Goal: Task Accomplishment & Management: Complete application form

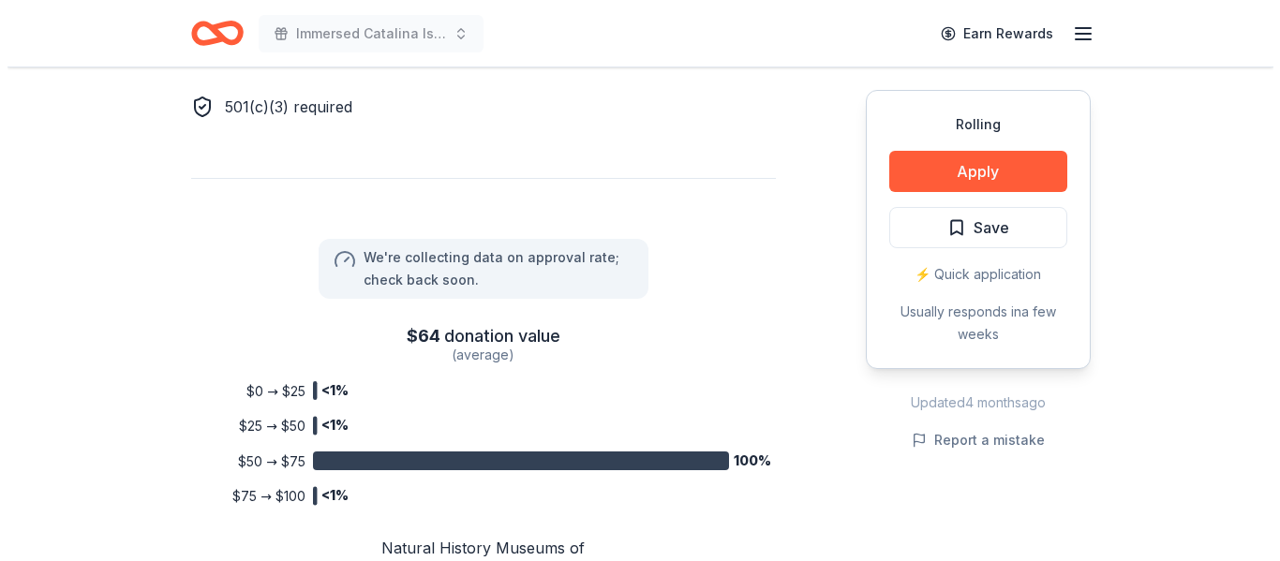
scroll to position [1343, 0]
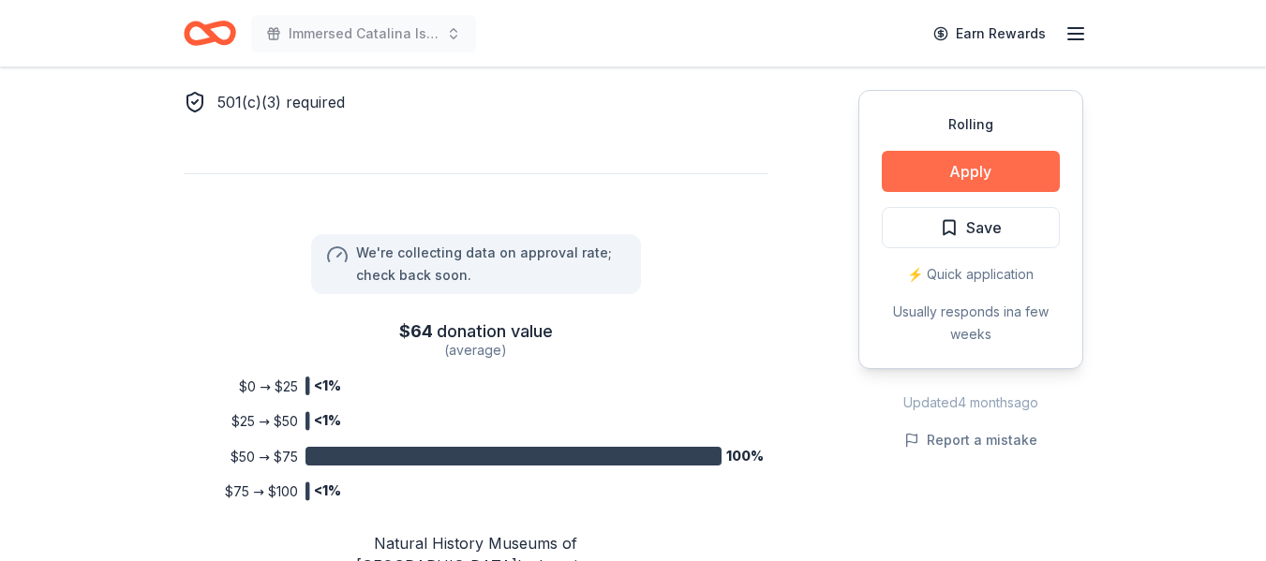
click at [965, 172] on button "Apply" at bounding box center [971, 171] width 178 height 41
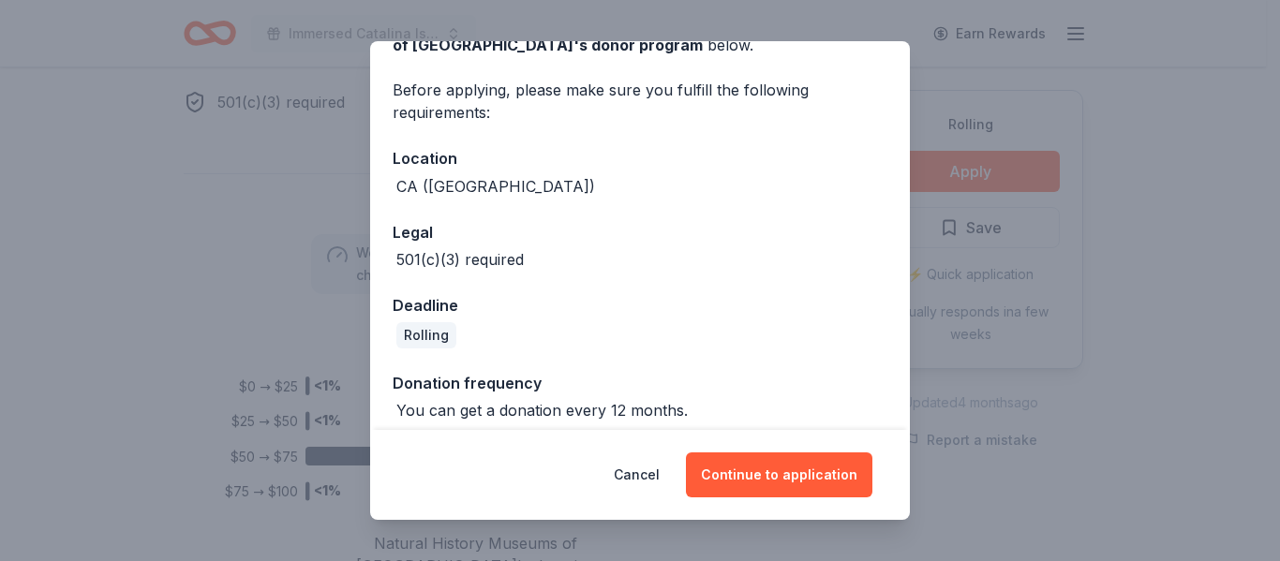
scroll to position [135, 0]
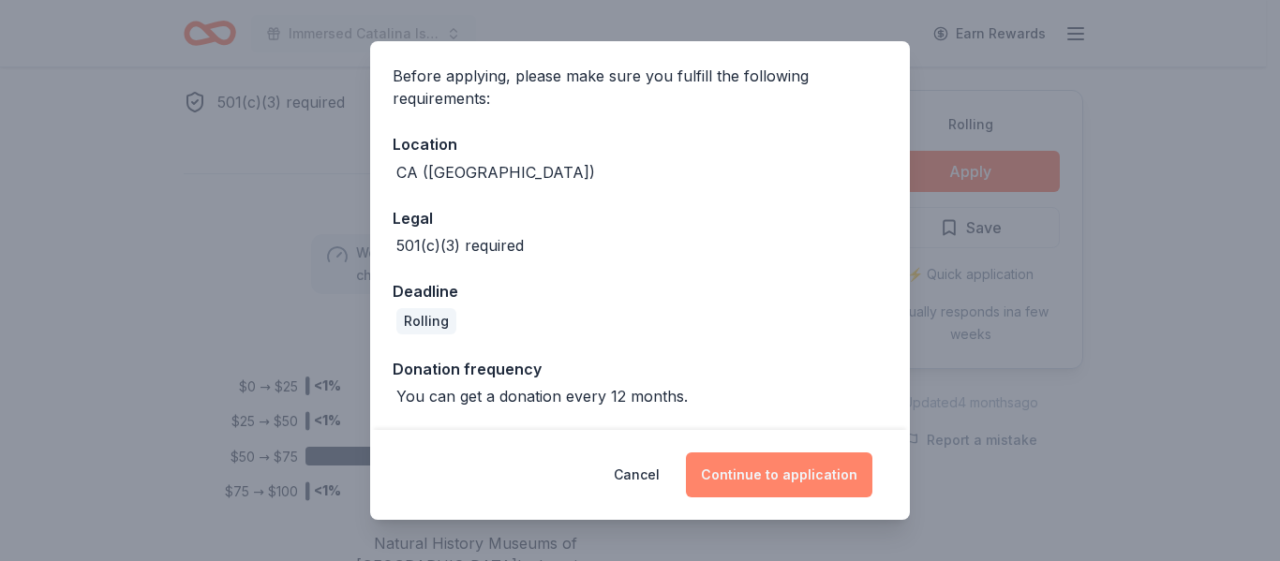
click at [733, 476] on button "Continue to application" at bounding box center [779, 475] width 187 height 45
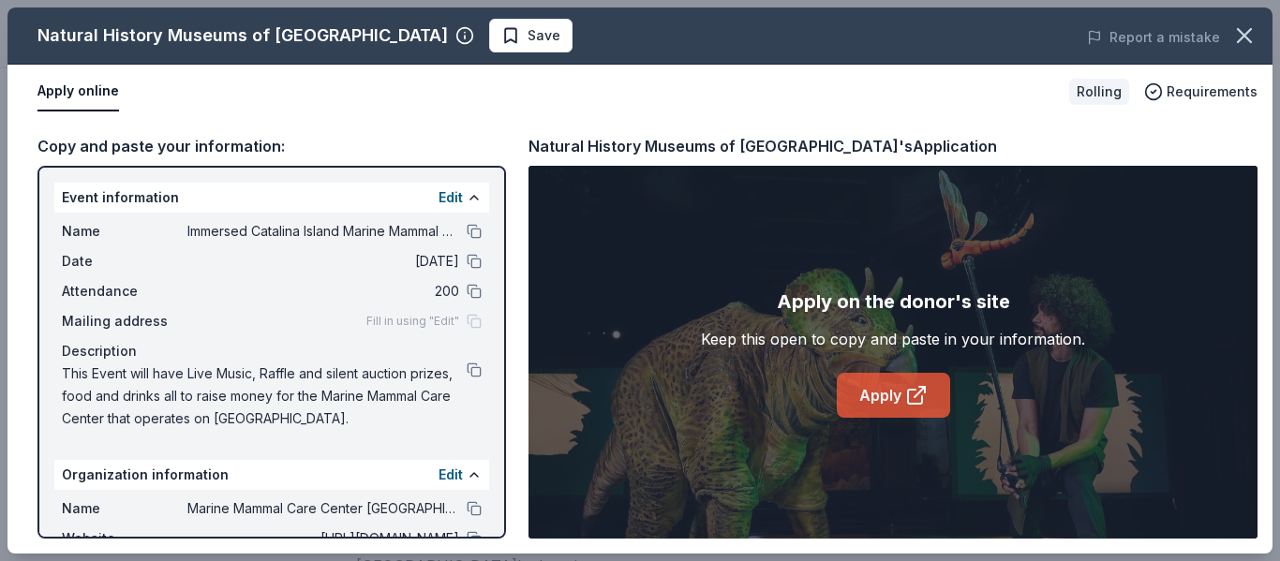
click at [895, 397] on link "Apply" at bounding box center [893, 395] width 113 height 45
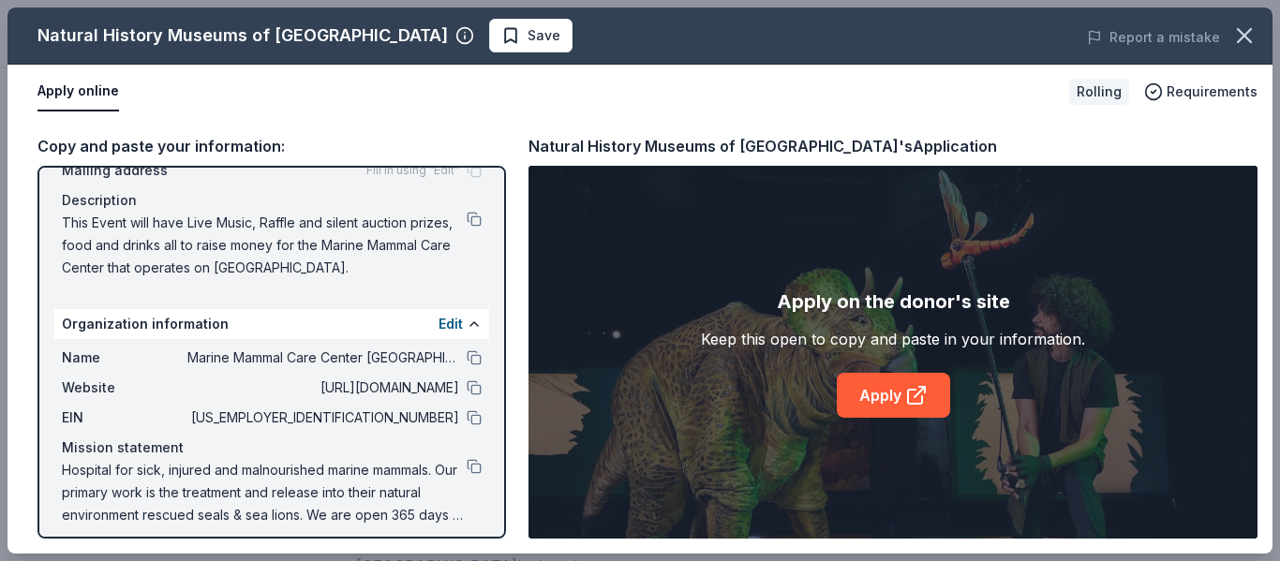
scroll to position [163, 0]
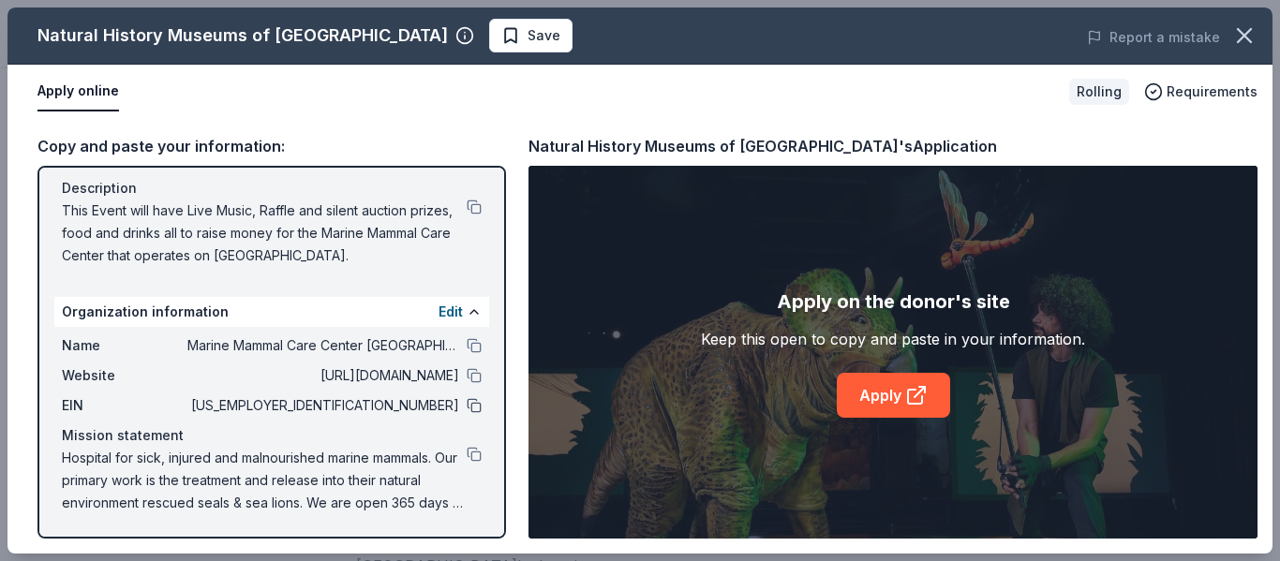
click at [467, 407] on button at bounding box center [474, 405] width 15 height 15
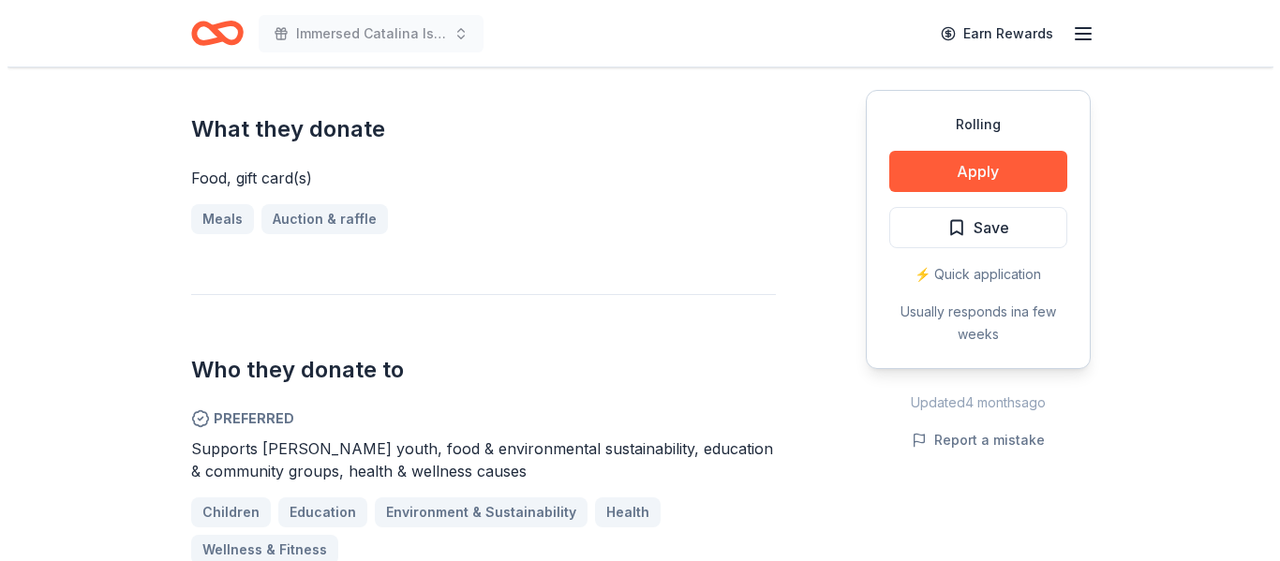
scroll to position [721, 0]
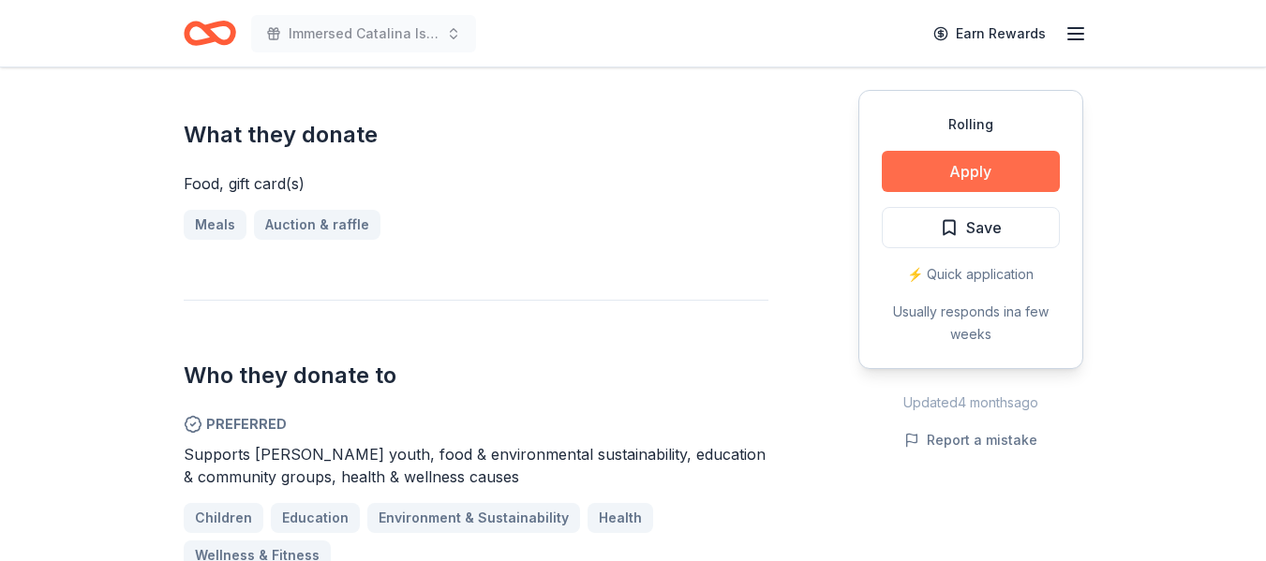
click at [981, 169] on button "Apply" at bounding box center [971, 171] width 178 height 41
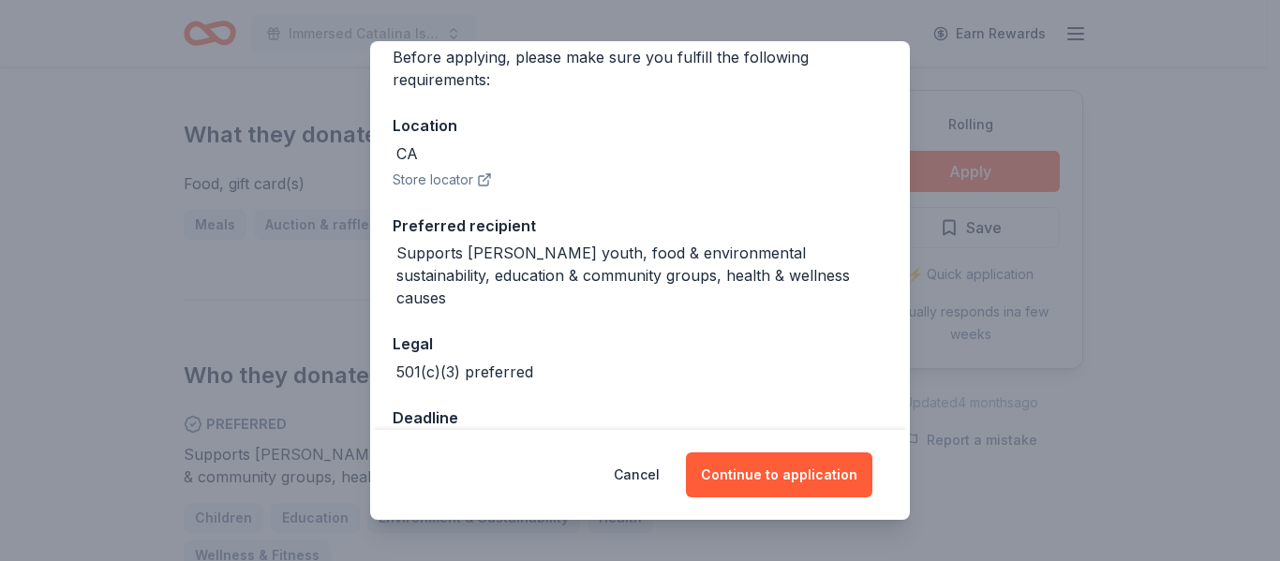
scroll to position [184, 0]
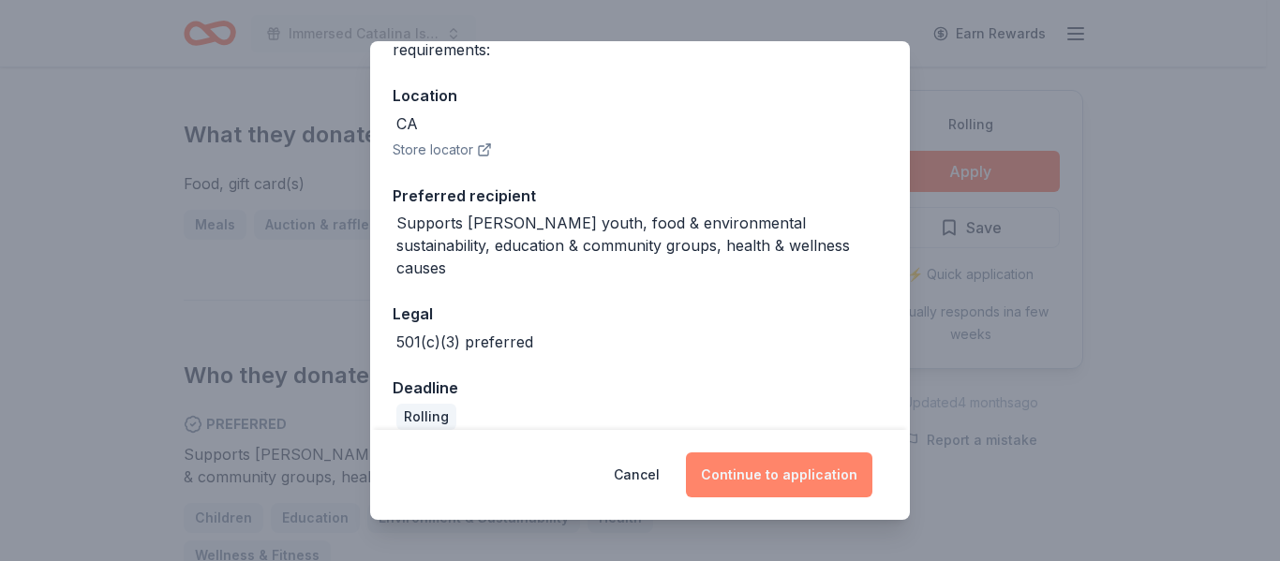
click at [771, 481] on button "Continue to application" at bounding box center [779, 475] width 187 height 45
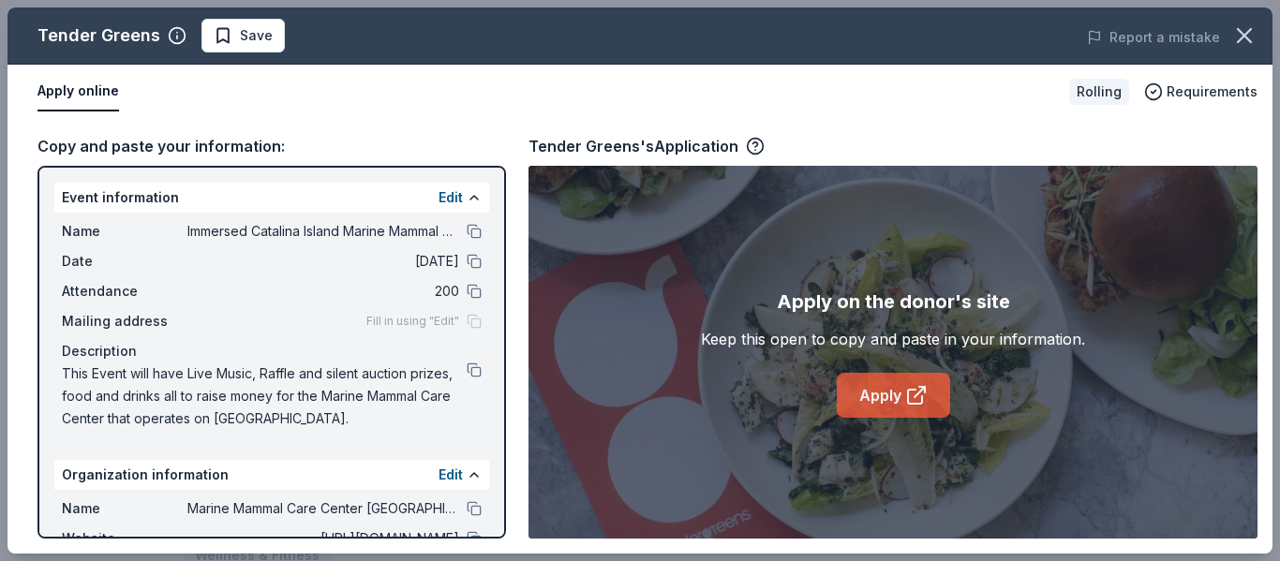
click at [876, 387] on link "Apply" at bounding box center [893, 395] width 113 height 45
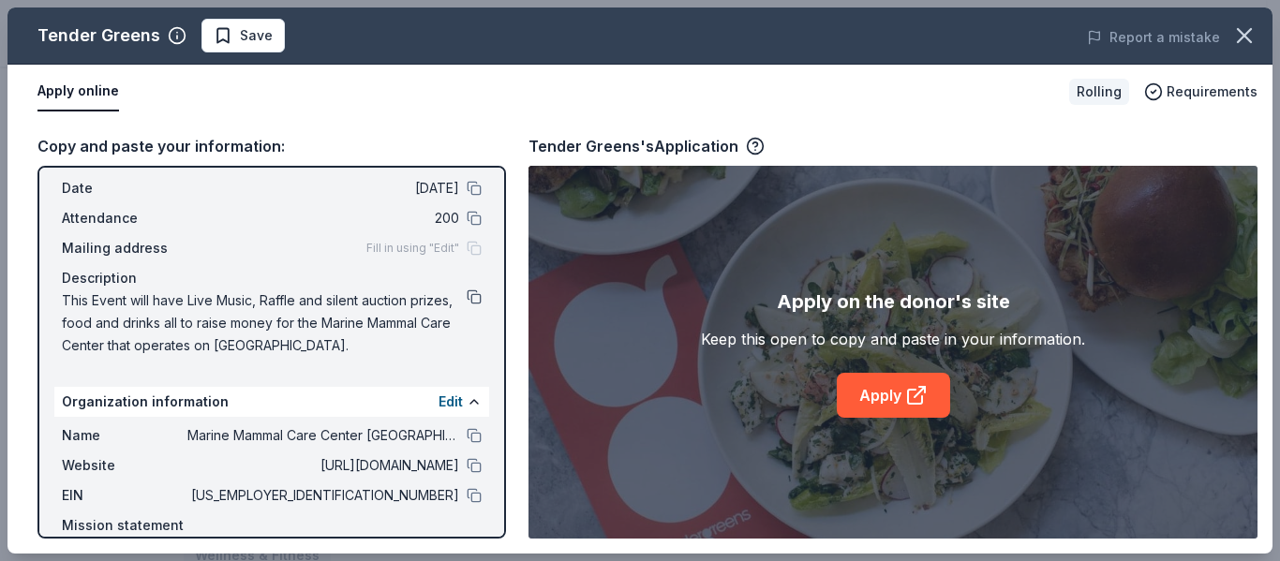
click at [467, 291] on button at bounding box center [474, 297] width 15 height 15
click at [467, 493] on button at bounding box center [474, 495] width 15 height 15
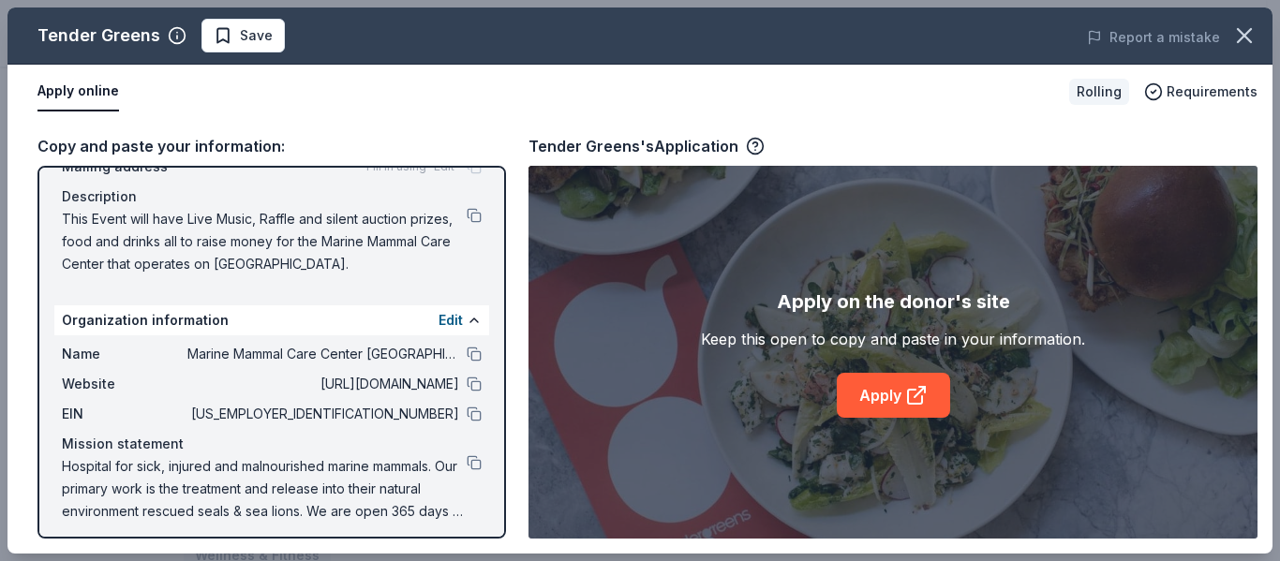
scroll to position [163, 0]
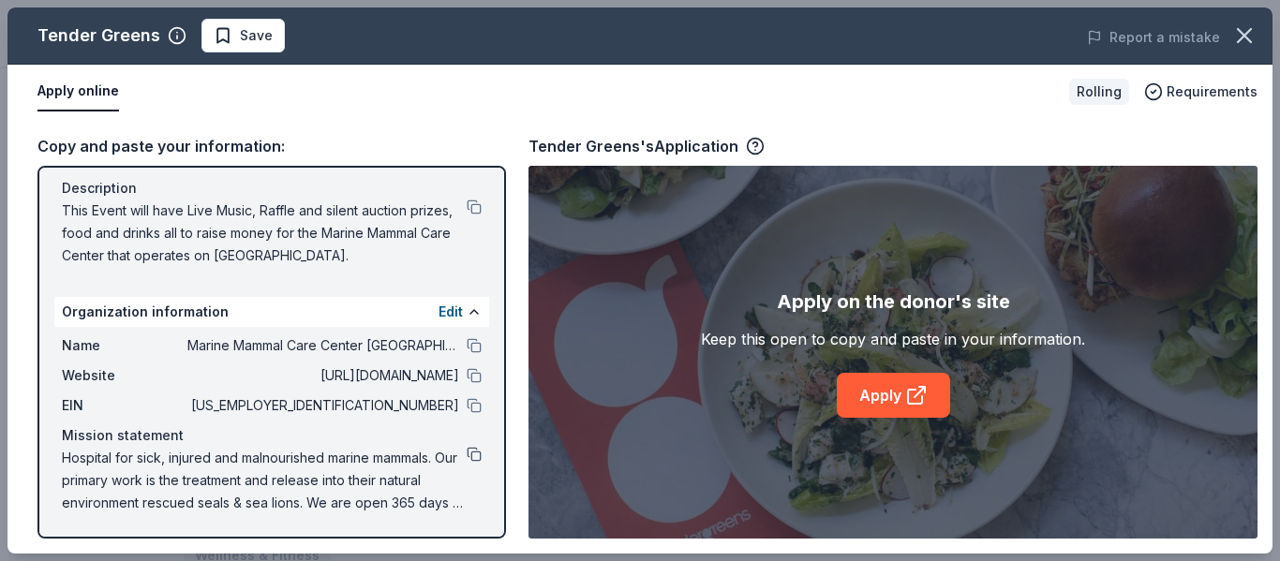
click at [467, 452] on button at bounding box center [474, 454] width 15 height 15
